Goal: Task Accomplishment & Management: Use online tool/utility

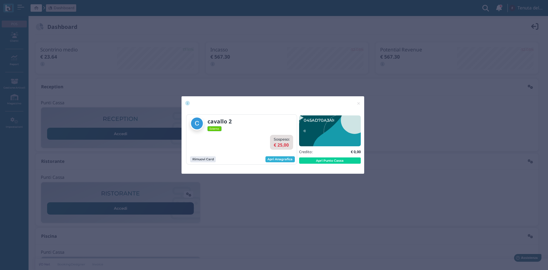
click at [273, 157] on link "Apri Anagrafica" at bounding box center [280, 159] width 29 height 6
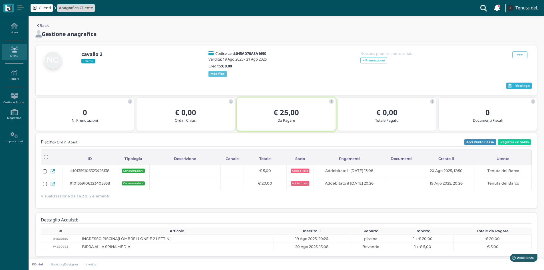
click at [515, 88] on span "Riepilogo" at bounding box center [522, 86] width 15 height 4
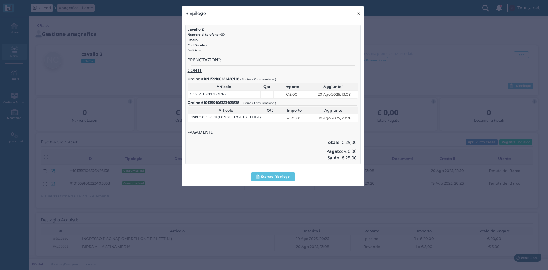
click at [358, 12] on span "×" at bounding box center [359, 13] width 4 height 7
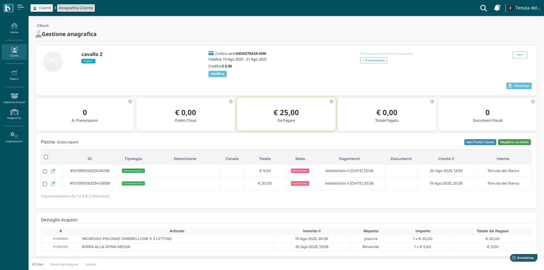
click at [517, 145] on button "Registra un Saldo" at bounding box center [514, 142] width 33 height 6
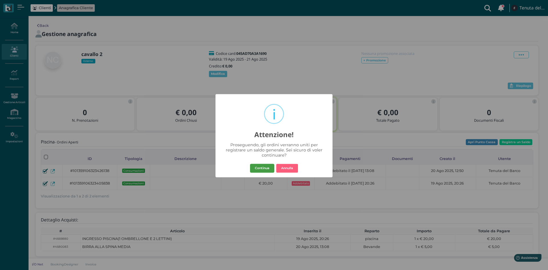
click at [258, 166] on button "Continua" at bounding box center [262, 168] width 24 height 9
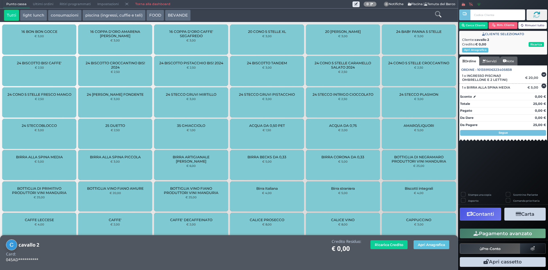
click at [477, 215] on button "Contanti" at bounding box center [480, 214] width 41 height 13
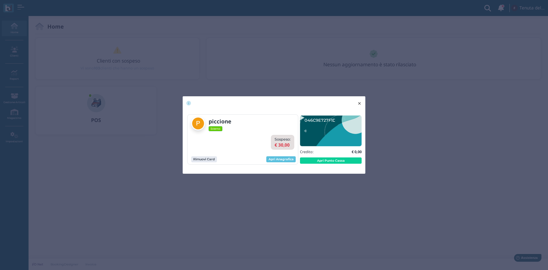
click at [360, 105] on span "×" at bounding box center [359, 103] width 4 height 7
